Goal: Information Seeking & Learning: Learn about a topic

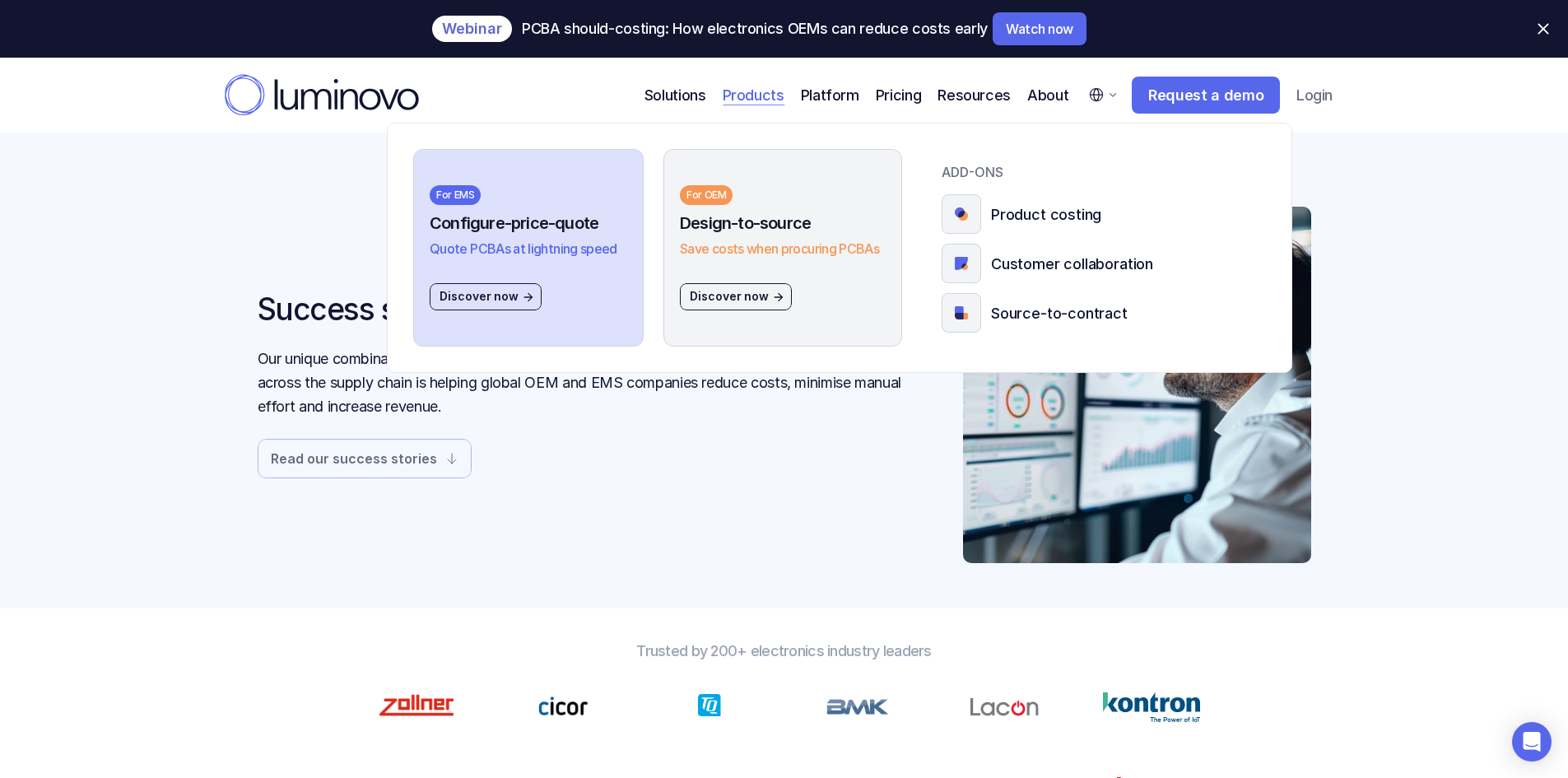
click at [595, 245] on h3 "Quote PCBAs at lightning speed" at bounding box center [528, 250] width 198 height 16
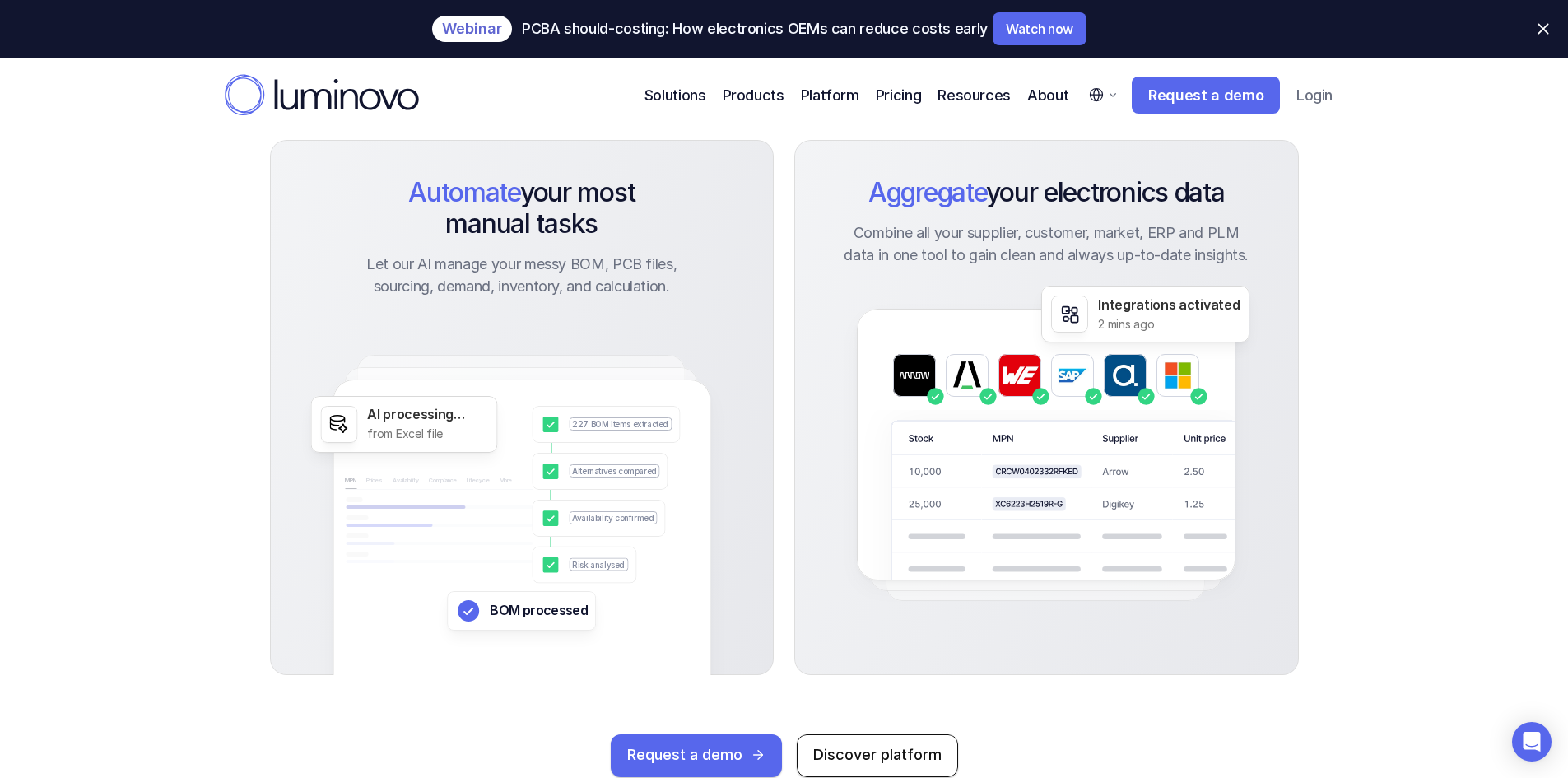
scroll to position [5435, 0]
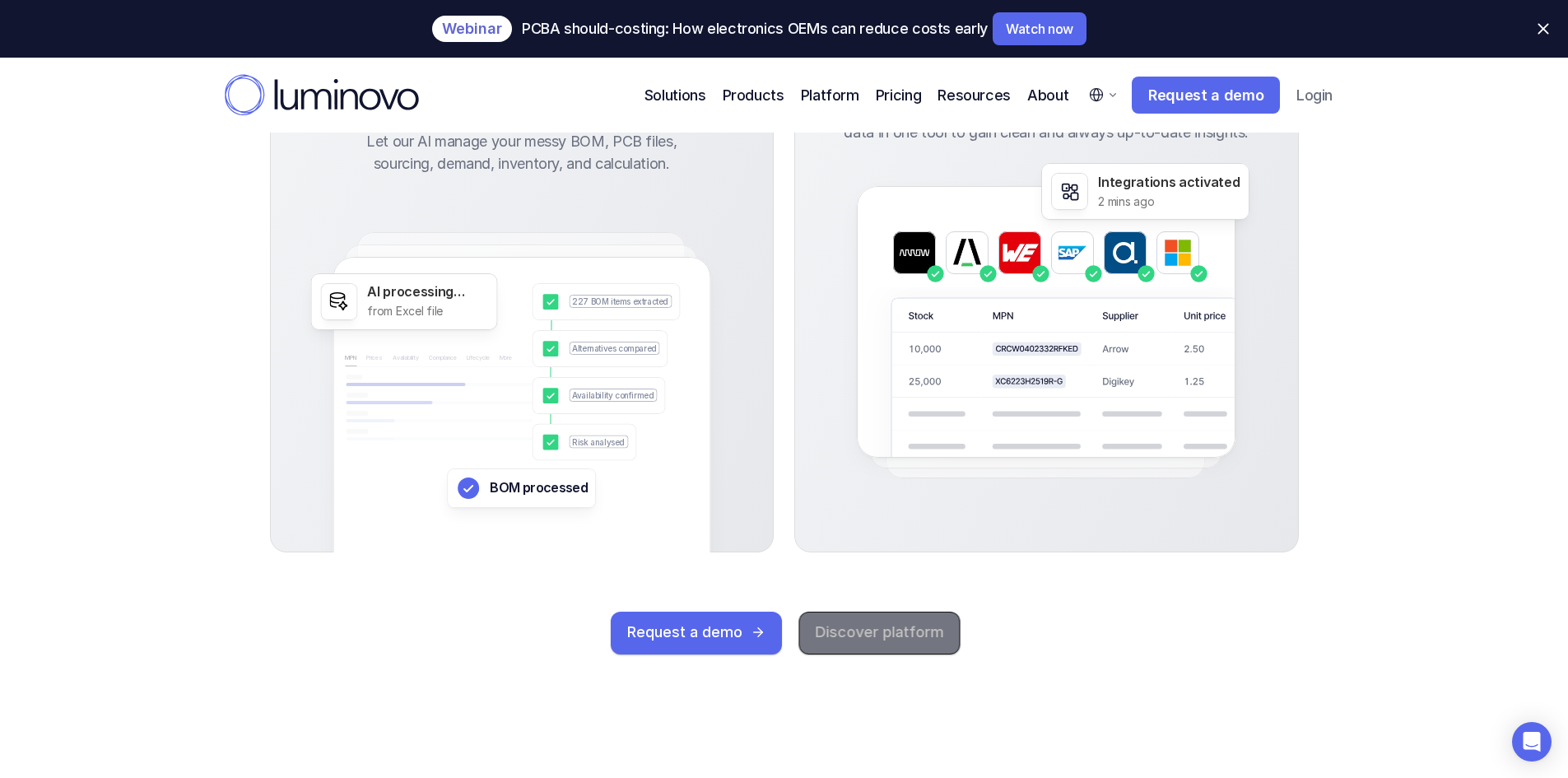
click at [897, 623] on p "Discover platform" at bounding box center [879, 632] width 129 height 18
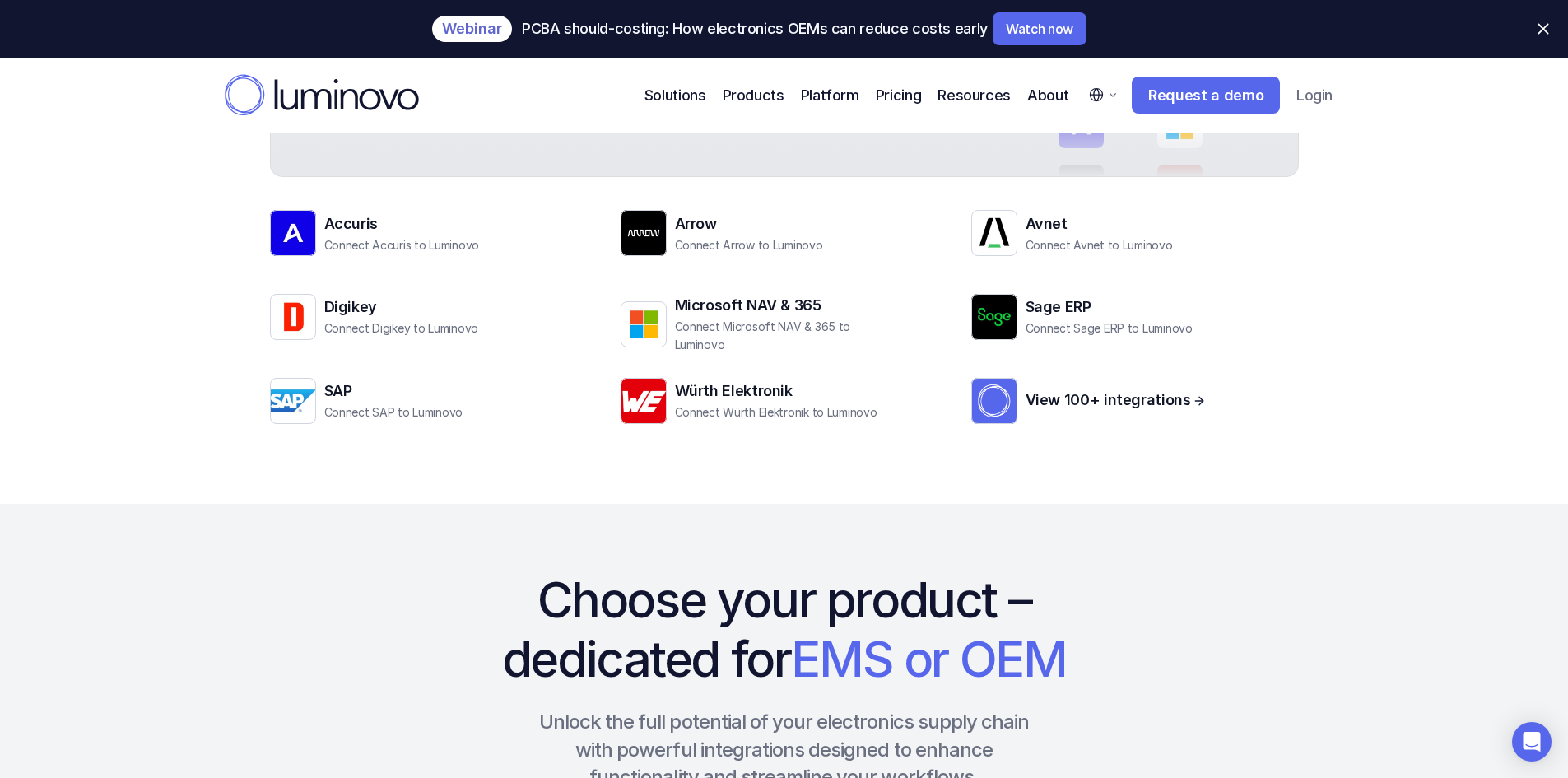
scroll to position [3129, 0]
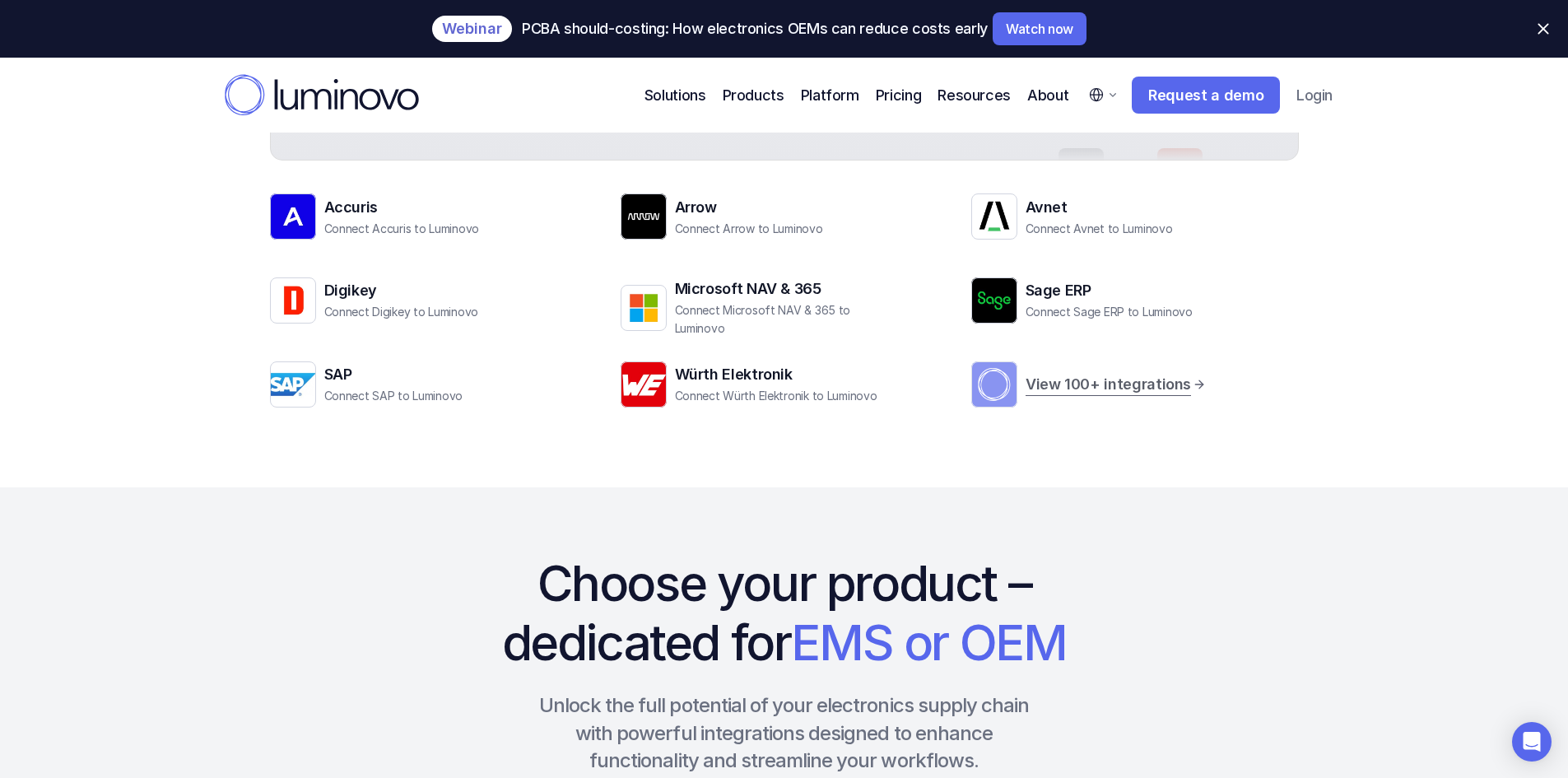
click at [1091, 372] on p "View 100+ integrations" at bounding box center [1108, 384] width 165 height 24
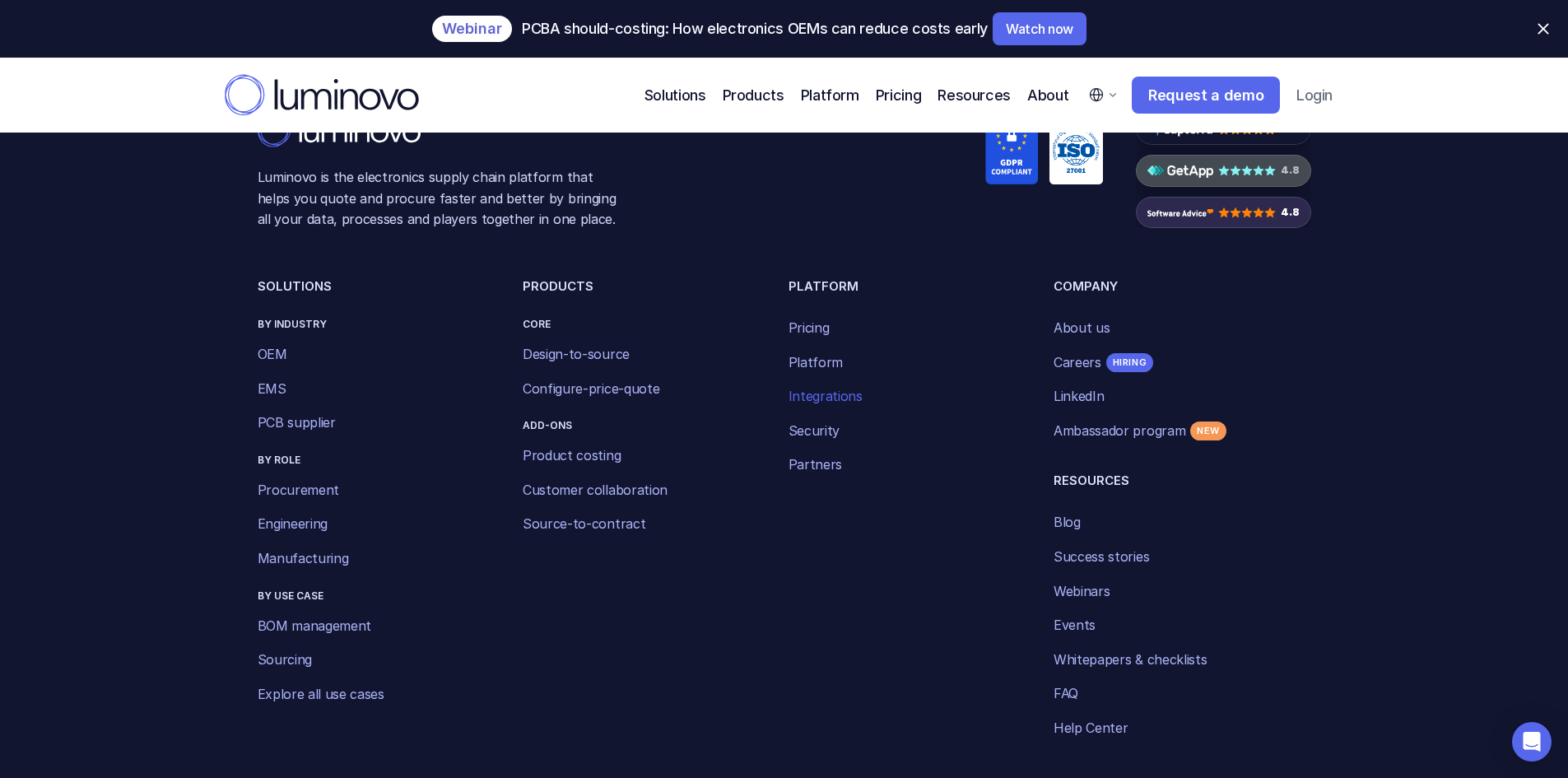
scroll to position [6671, 0]
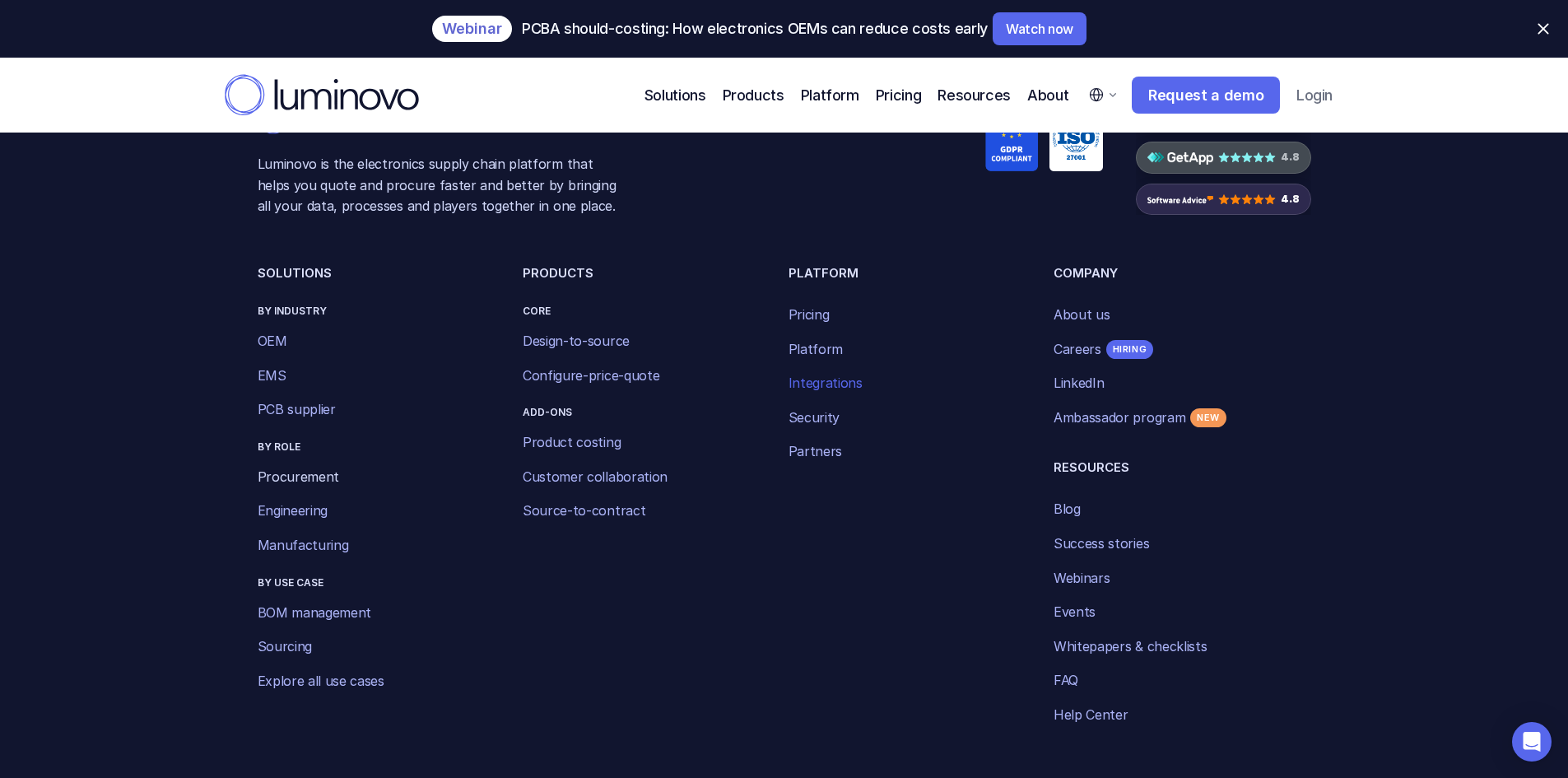
click at [305, 474] on link "Procurement" at bounding box center [298, 477] width 82 height 17
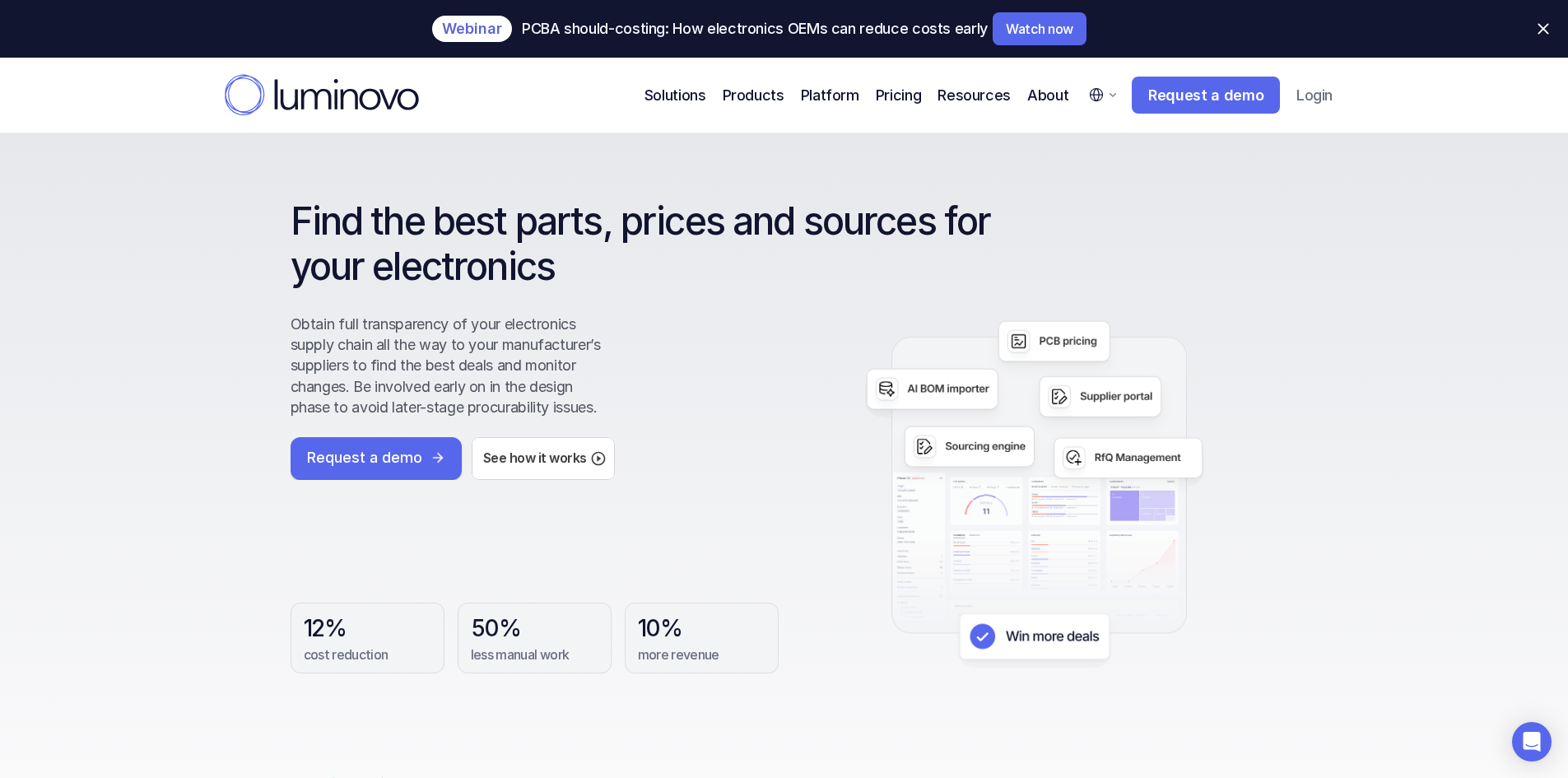
drag, startPoint x: 601, startPoint y: 242, endPoint x: 912, endPoint y: 294, distance: 315.3
click at [912, 294] on div "Find the best parts, prices and sources for your electronics Obtain full transp…" at bounding box center [784, 435] width 988 height 475
click at [638, 428] on div "Obtain full transparency of your electronics supply chain all the way to your m…" at bounding box center [535, 396] width 488 height 166
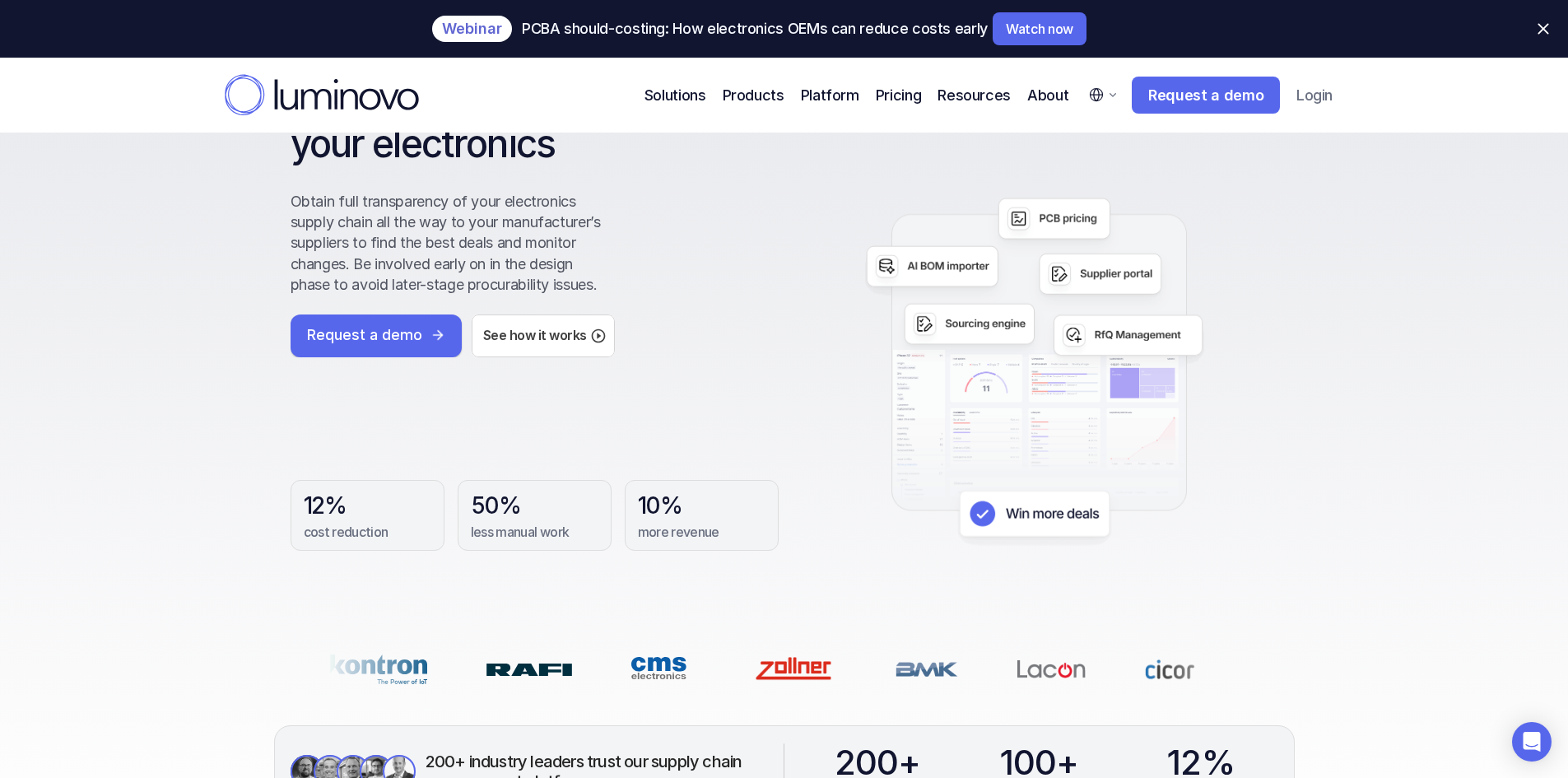
scroll to position [83, 0]
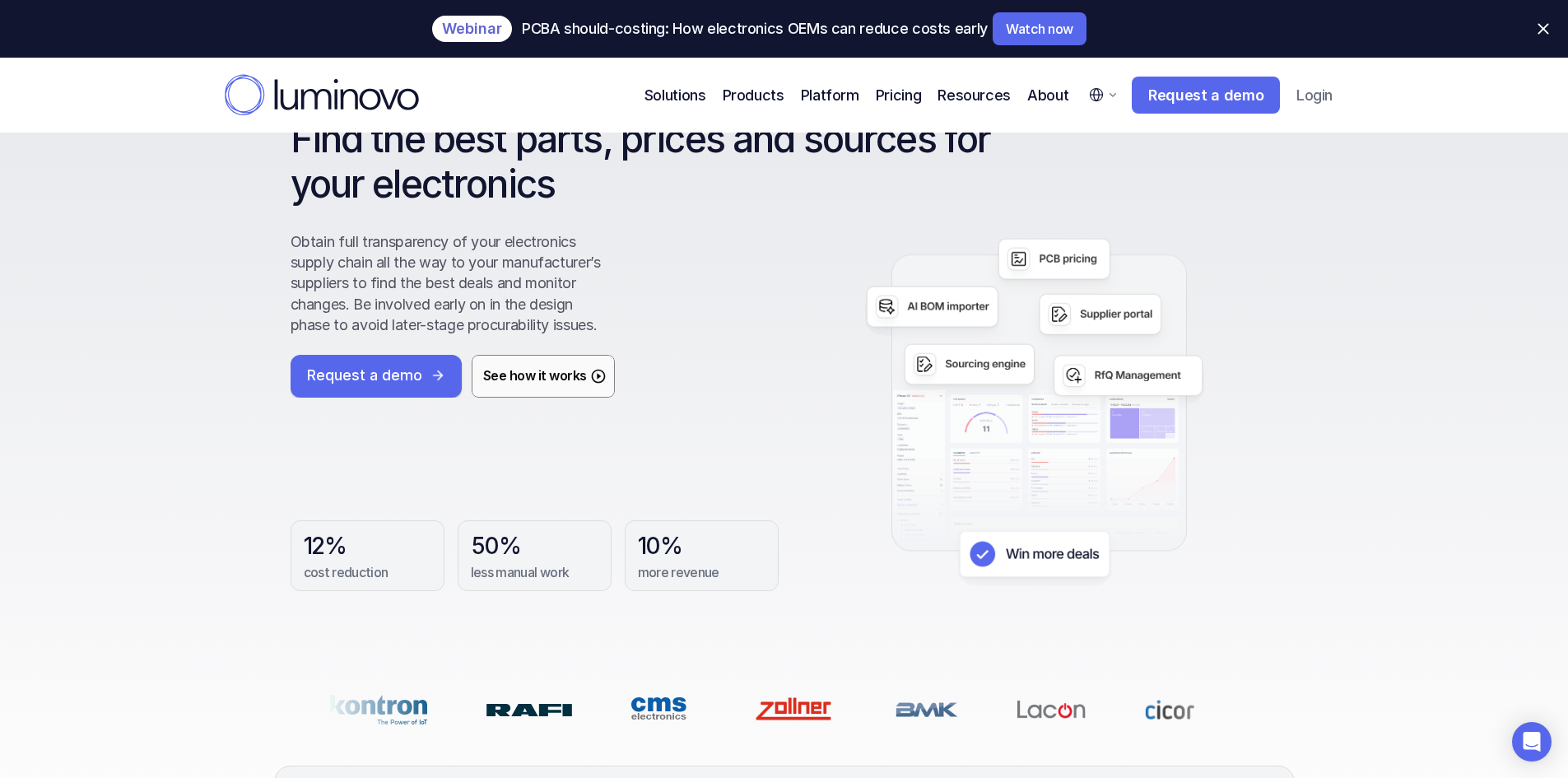
click at [512, 368] on p "See how it works" at bounding box center [535, 376] width 104 height 16
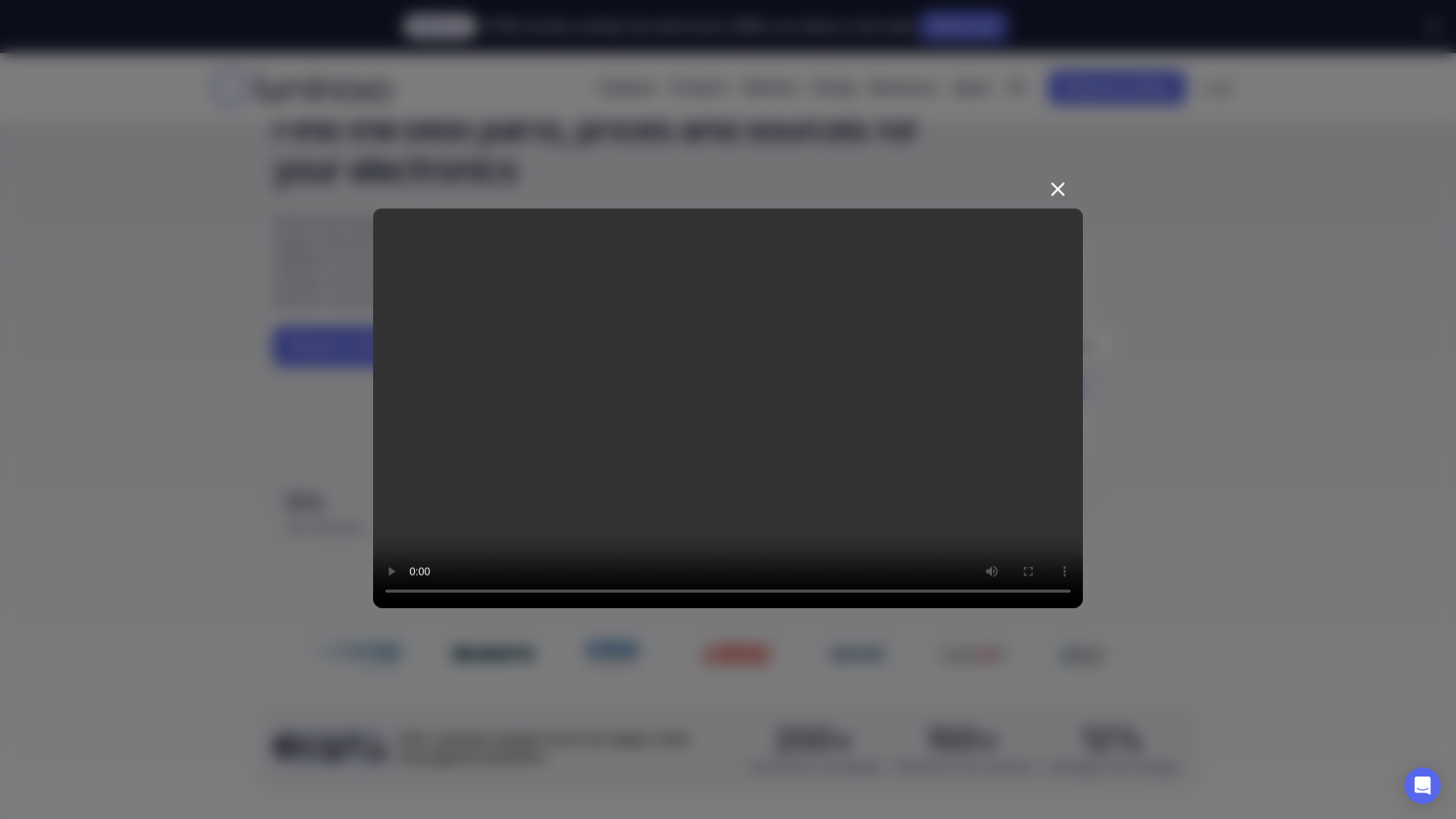
click at [552, 538] on video at bounding box center [728, 408] width 710 height 400
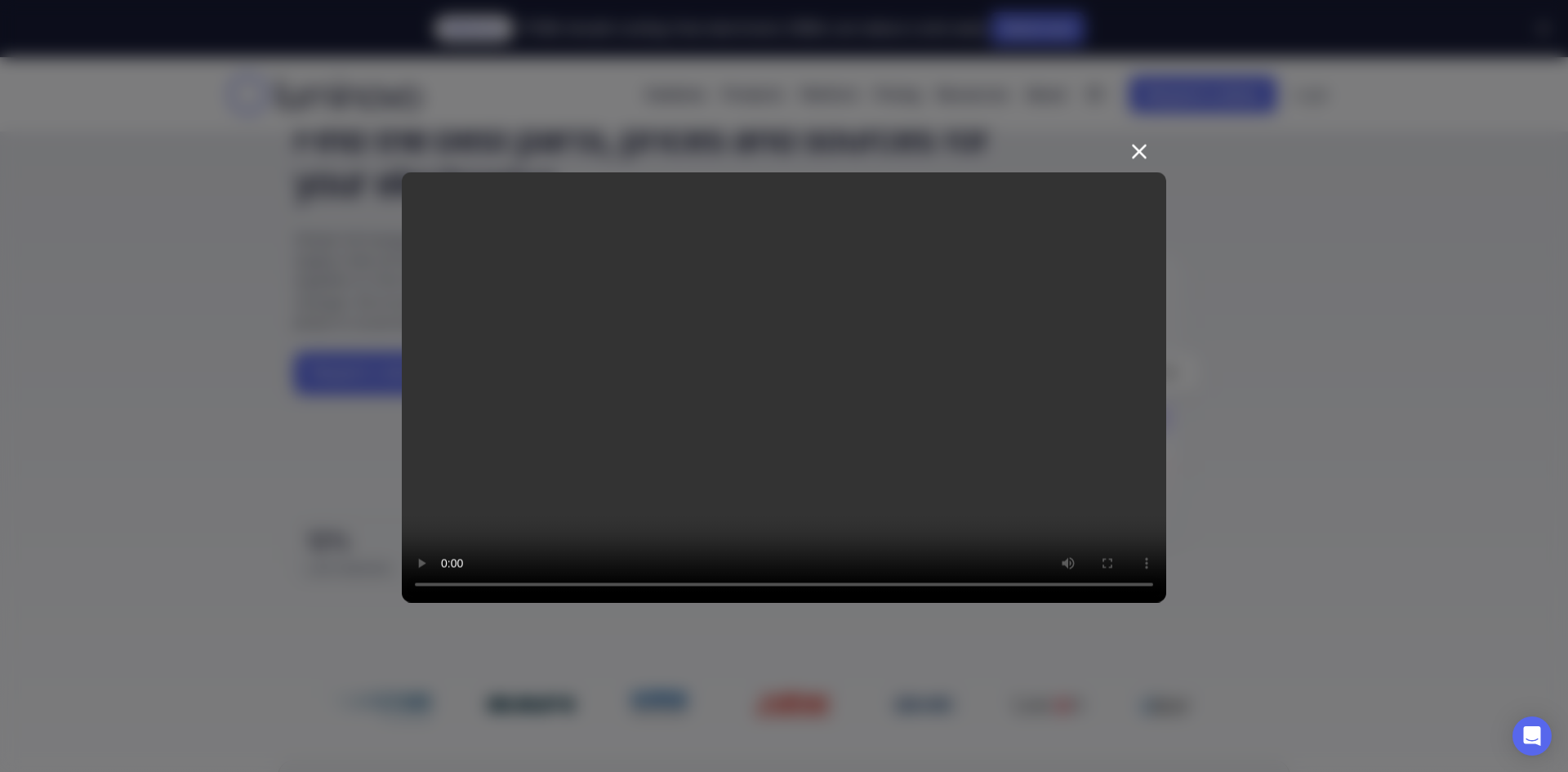
click at [1142, 151] on div at bounding box center [1140, 152] width 25 height 25
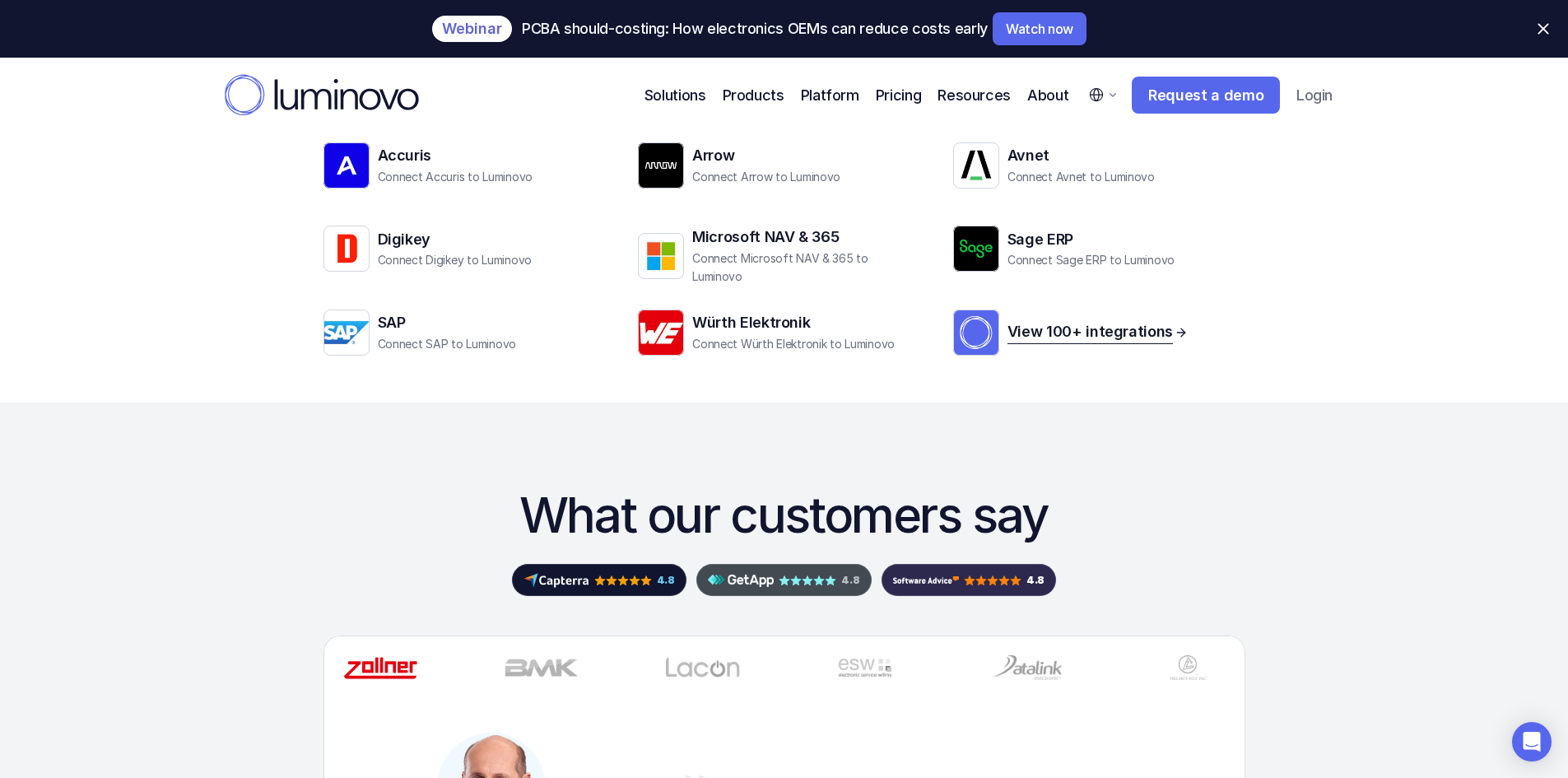
scroll to position [2718, 0]
